Goal: Find specific page/section: Find specific page/section

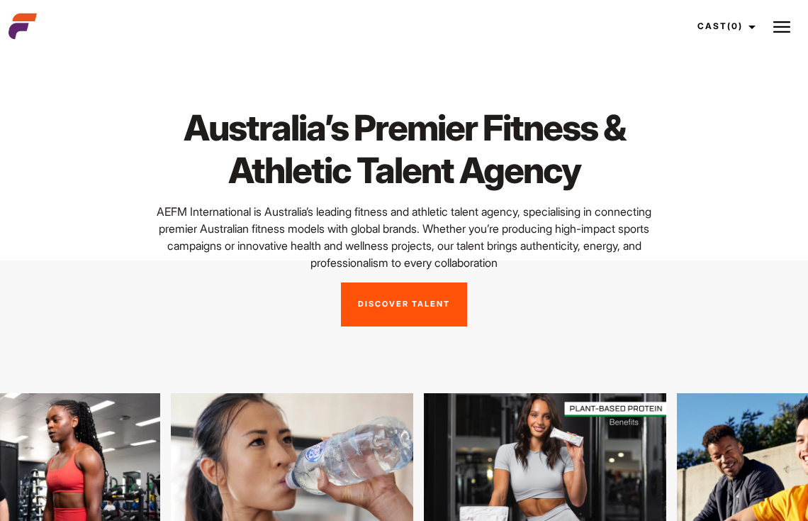
click at [784, 37] on button at bounding box center [782, 26] width 35 height 35
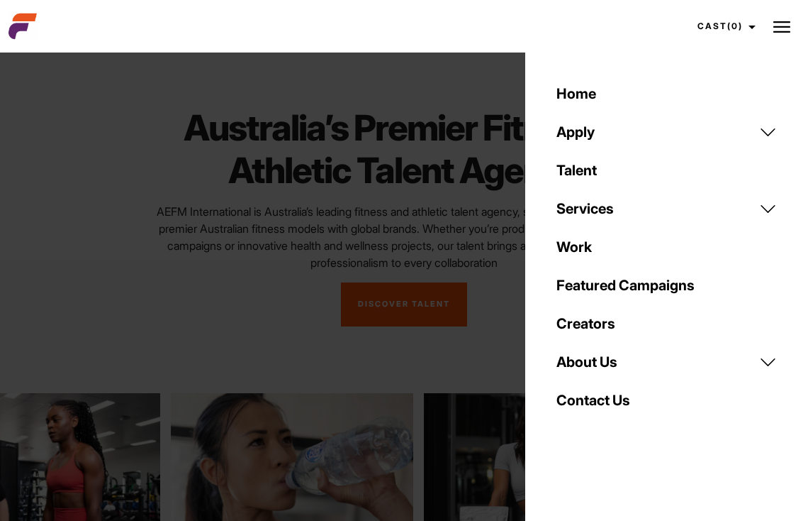
click at [588, 165] on link "Talent" at bounding box center [667, 170] width 238 height 38
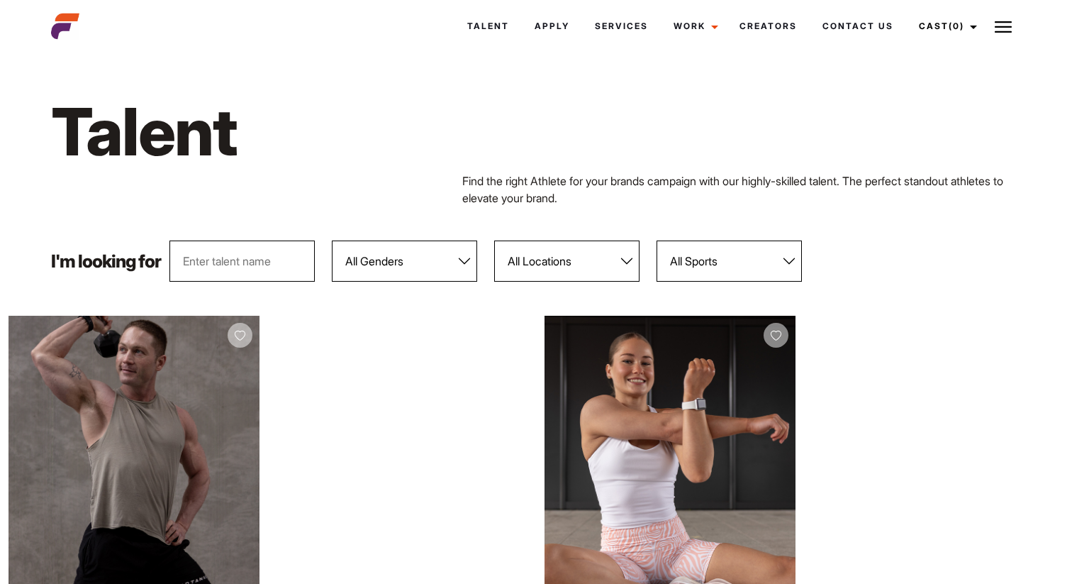
click at [448, 262] on select "All Genders Female Male" at bounding box center [404, 260] width 145 height 41
click at [551, 268] on select "All Locations Adelaide Brisbane Darwin Gold Coast Melbourne Perth Sunshine Coas…" at bounding box center [566, 260] width 145 height 41
select select "117"
click at [496, 240] on select "All Locations Adelaide Brisbane Darwin Gold Coast Melbourne Perth Sunshine Coas…" at bounding box center [566, 260] width 145 height 41
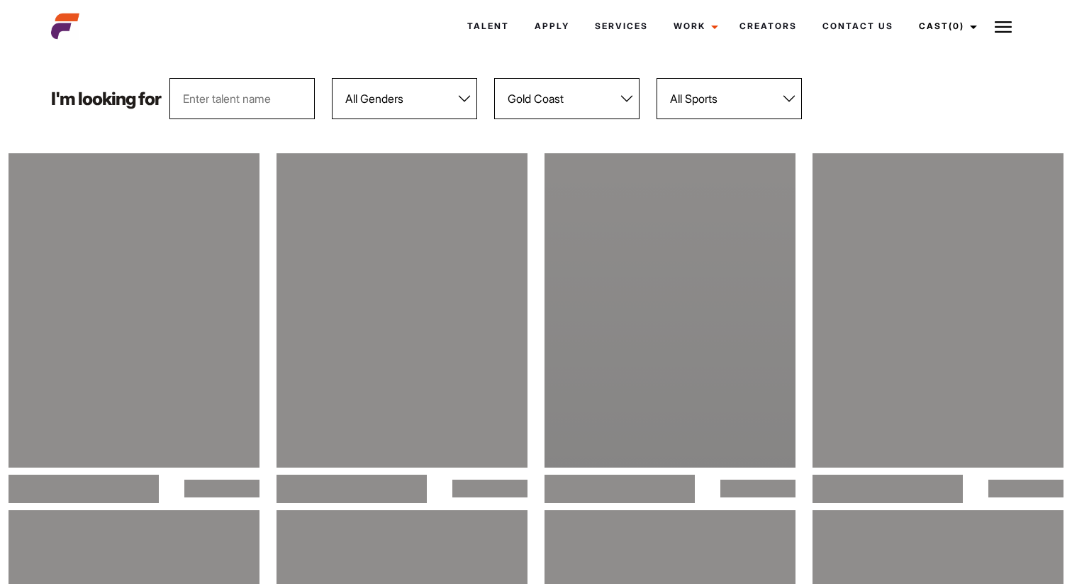
scroll to position [163, 0]
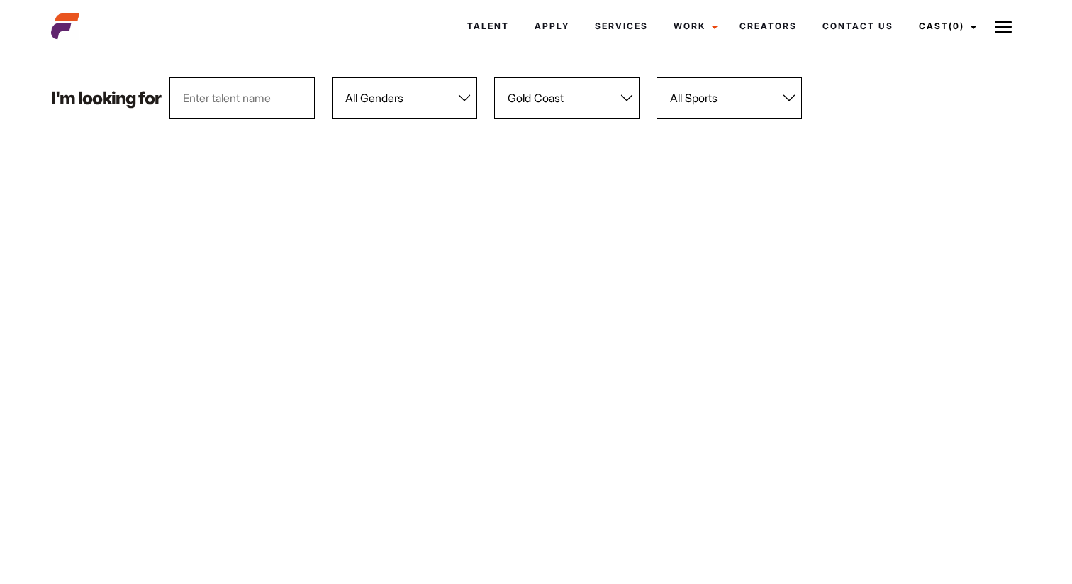
click at [405, 88] on select "All Genders Female Male" at bounding box center [404, 97] width 145 height 41
select select "104"
click at [333, 77] on select "All Genders Female Male" at bounding box center [404, 97] width 145 height 41
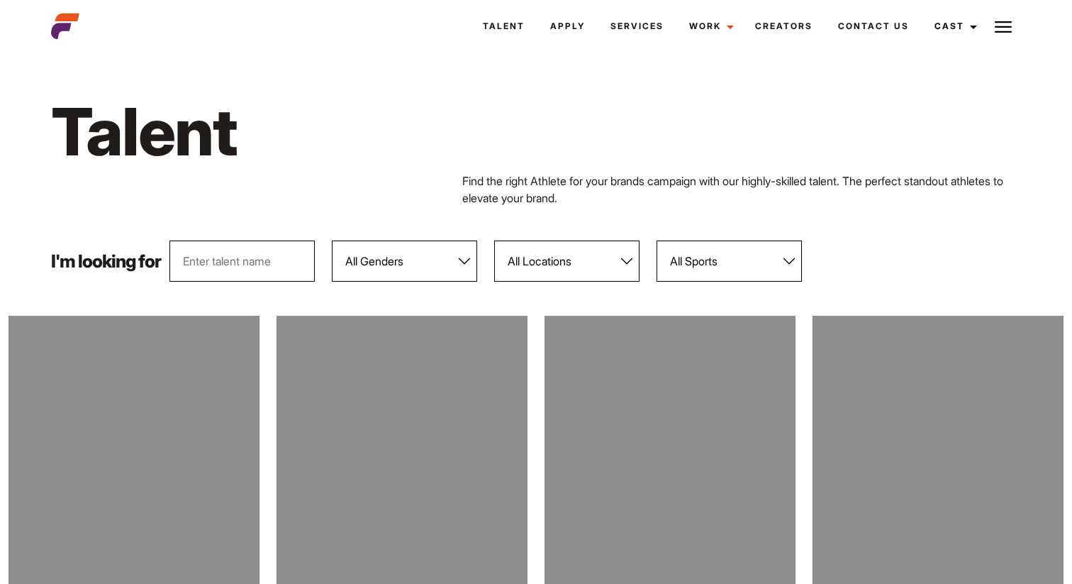
scroll to position [163, 0]
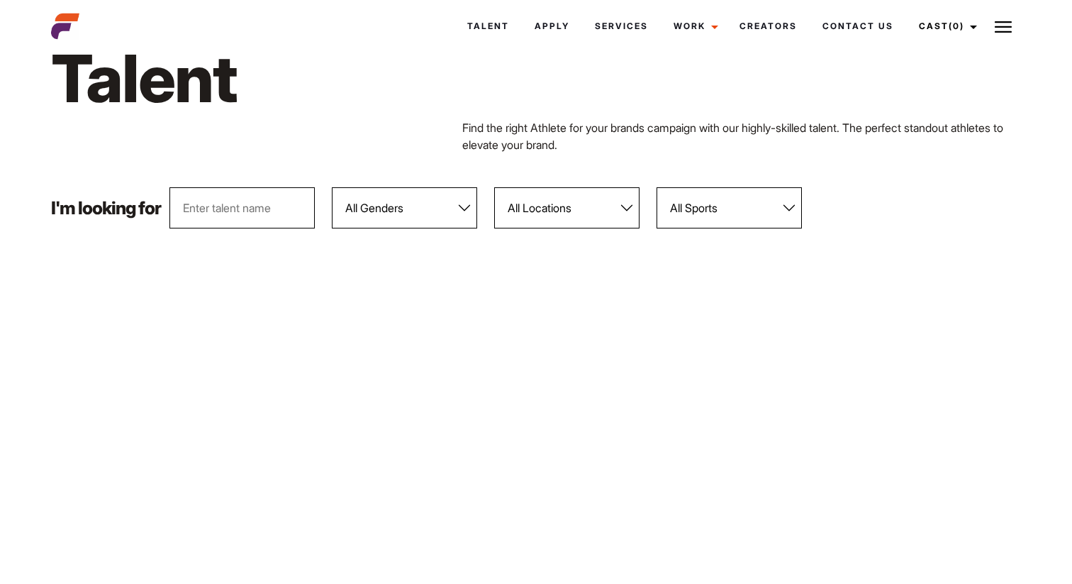
scroll to position [21, 0]
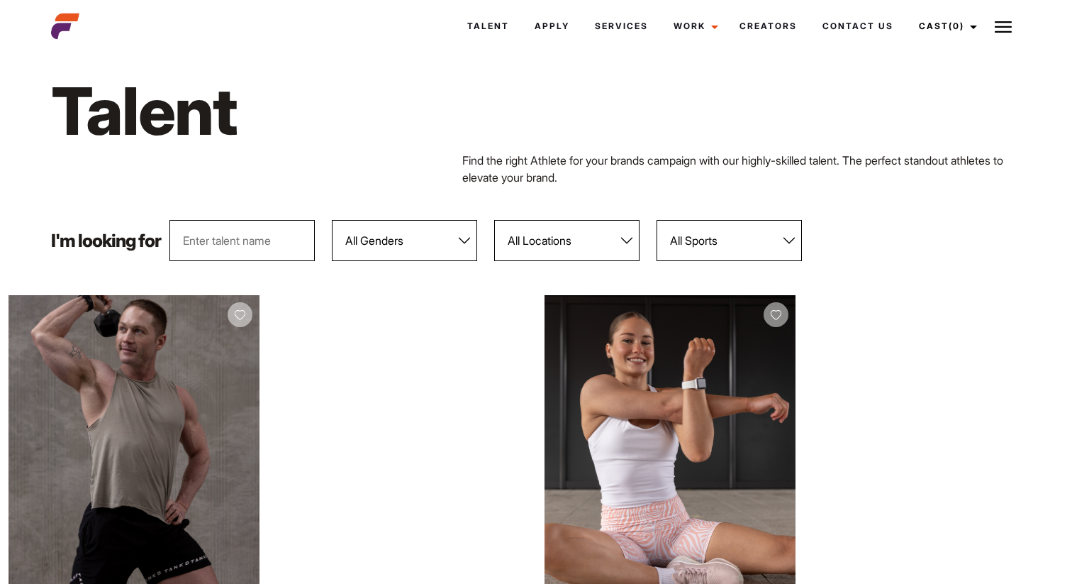
click at [460, 247] on select "All Genders Female Male" at bounding box center [404, 240] width 145 height 41
click at [550, 239] on select "All Locations Adelaide Brisbane Darwin Gold Coast Melbourne Perth Sunshine Coas…" at bounding box center [566, 240] width 145 height 41
click at [496, 220] on select "All Locations Adelaide Brisbane Darwin Gold Coast Melbourne Perth Sunshine Coas…" at bounding box center [566, 240] width 145 height 41
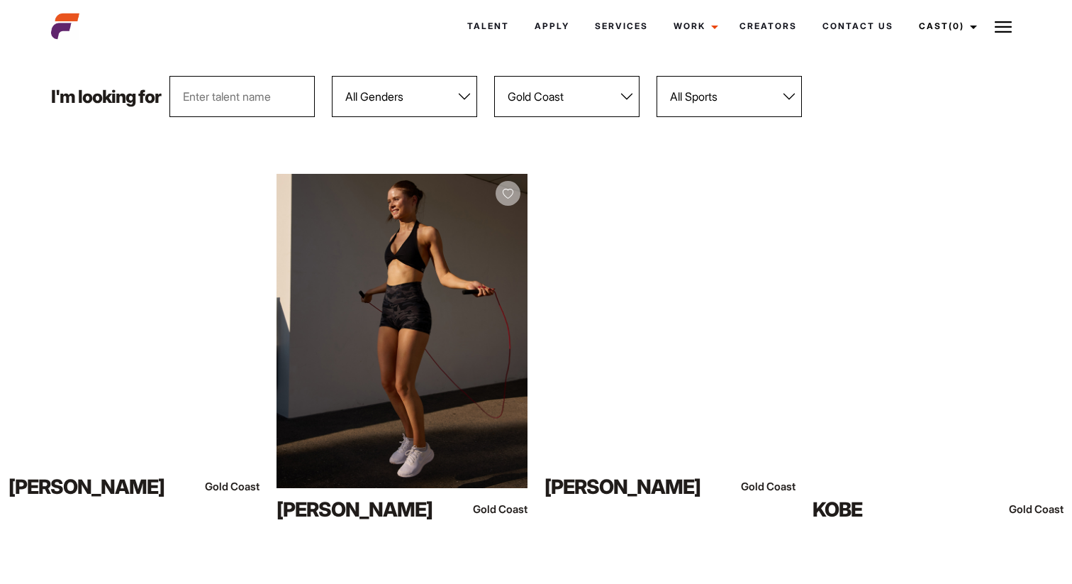
scroll to position [0, 0]
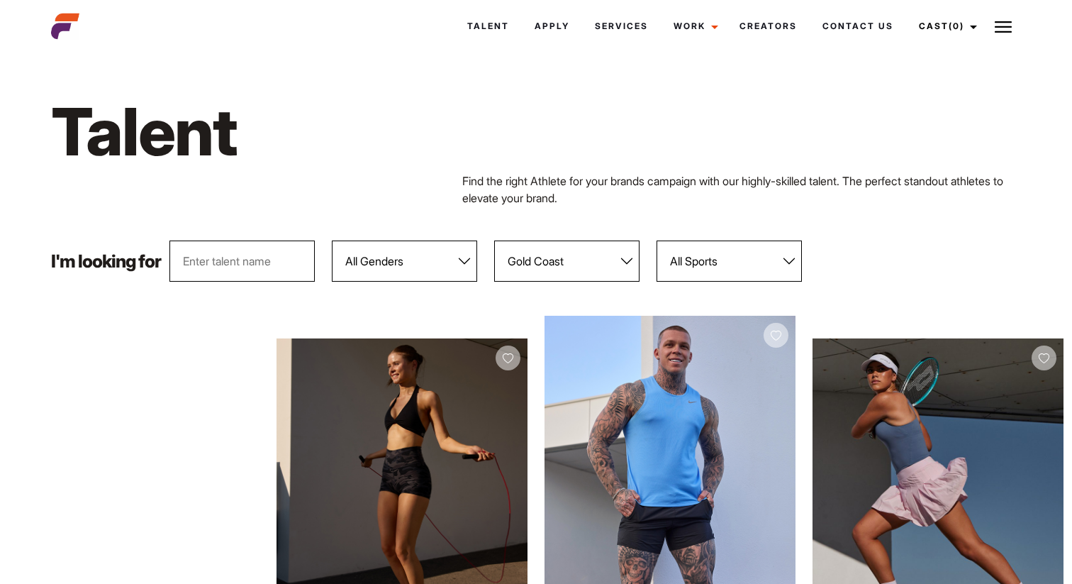
click at [557, 272] on select "All Locations Adelaide Brisbane Darwin Gold Coast Melbourne Perth Sunshine Coas…" at bounding box center [566, 260] width 145 height 41
select select "113"
click at [496, 240] on select "All Locations Adelaide Brisbane Darwin Gold Coast Melbourne Perth Sunshine Coas…" at bounding box center [566, 260] width 145 height 41
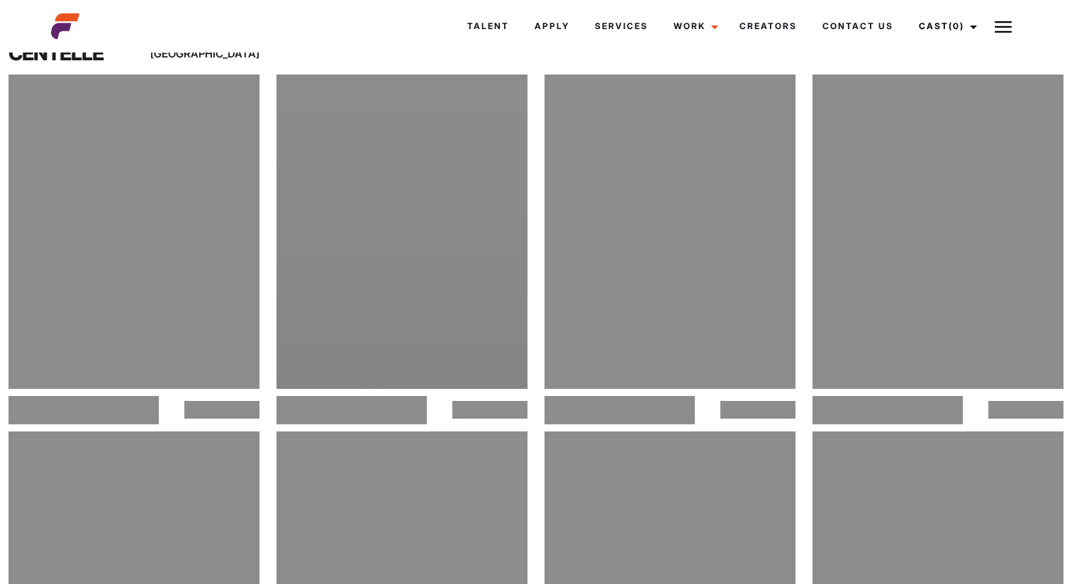
scroll to position [3096, 0]
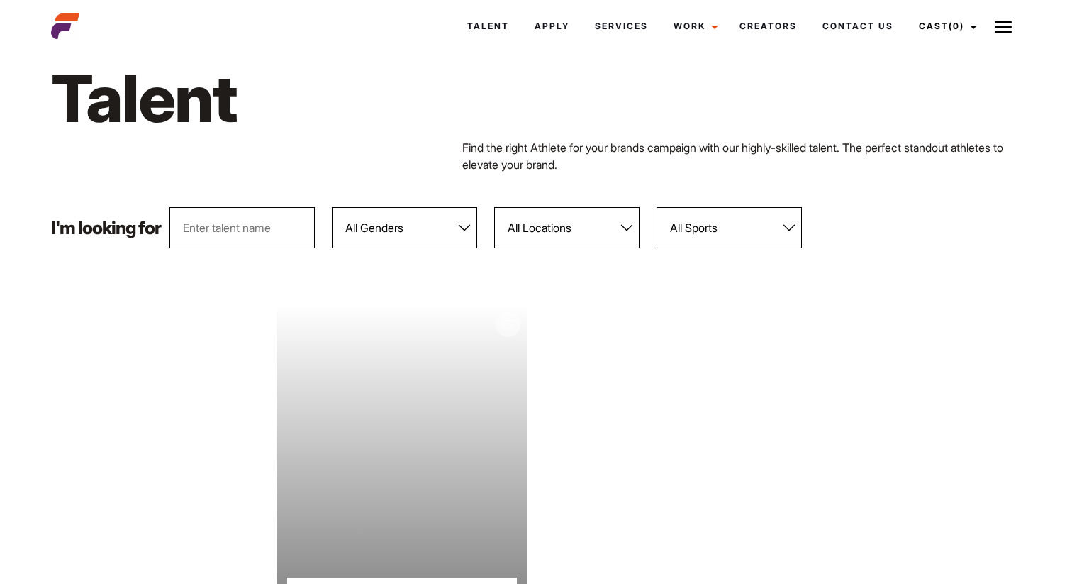
scroll to position [32, 0]
